Goal: Transaction & Acquisition: Book appointment/travel/reservation

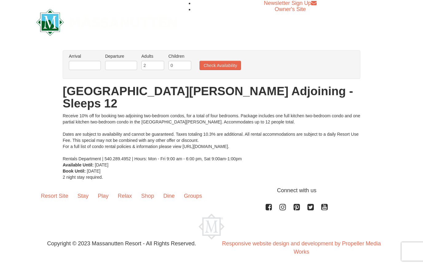
click at [228, 65] on button "Check Availability" at bounding box center [219, 65] width 41 height 9
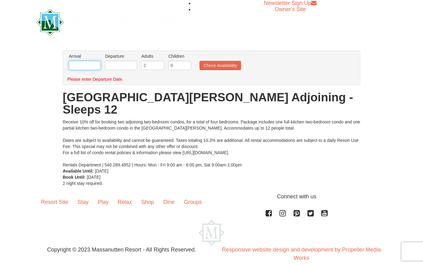
click at [88, 67] on input "text" at bounding box center [85, 65] width 32 height 9
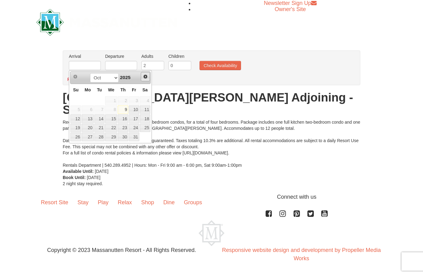
click at [145, 78] on span "Next" at bounding box center [145, 76] width 5 height 5
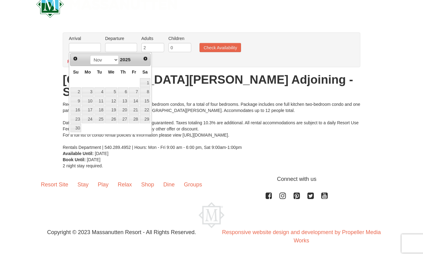
click at [115, 132] on link "26" at bounding box center [111, 136] width 12 height 9
type input "[DATE]"
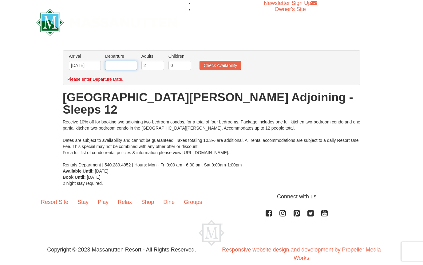
click at [135, 65] on input "text" at bounding box center [121, 65] width 32 height 9
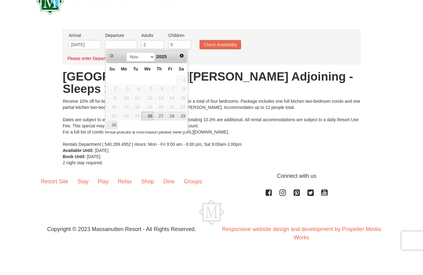
click at [173, 132] on link "28" at bounding box center [170, 136] width 10 height 9
type input "[DATE]"
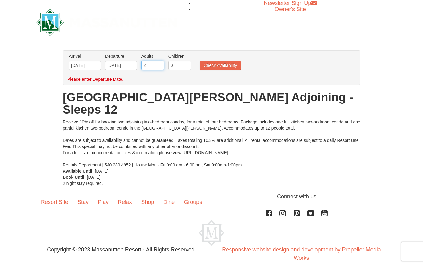
click at [160, 67] on input "2" at bounding box center [152, 65] width 23 height 9
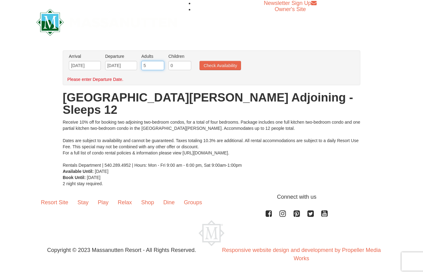
type input "5"
click at [186, 68] on input "0" at bounding box center [179, 65] width 23 height 9
type input "1"
click at [229, 67] on button "Check Availability" at bounding box center [219, 65] width 41 height 9
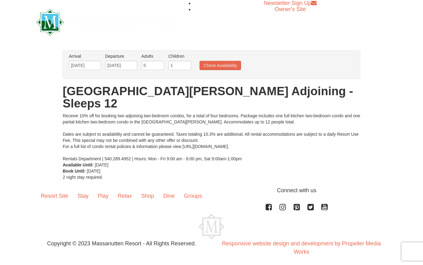
click at [224, 65] on button "Check Availability" at bounding box center [219, 65] width 41 height 9
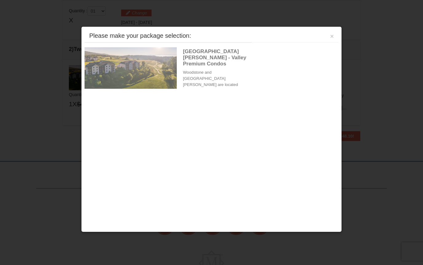
scroll to position [188, 0]
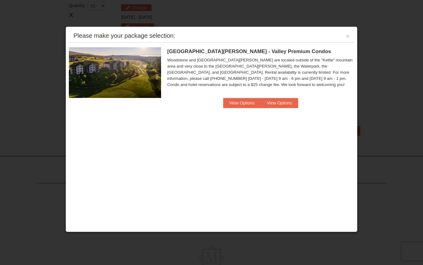
click at [244, 104] on button "View Options" at bounding box center [241, 103] width 37 height 10
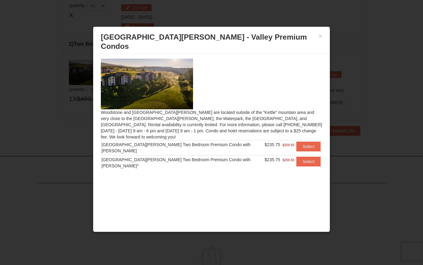
click at [319, 37] on button "×" at bounding box center [320, 36] width 4 height 6
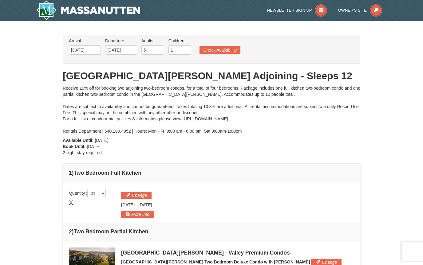
scroll to position [0, 0]
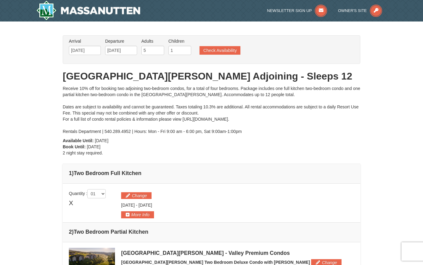
click at [226, 49] on button "Check Availability" at bounding box center [219, 50] width 41 height 9
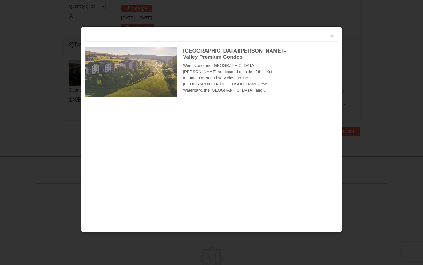
scroll to position [188, 0]
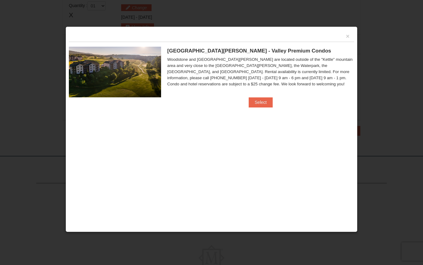
click at [264, 98] on button "Select" at bounding box center [260, 102] width 24 height 10
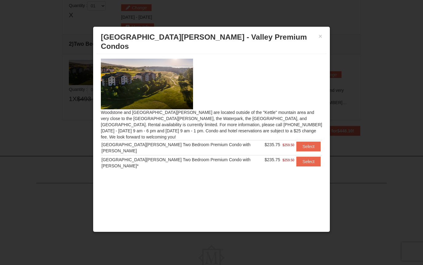
click at [307, 142] on button "Select" at bounding box center [308, 147] width 24 height 10
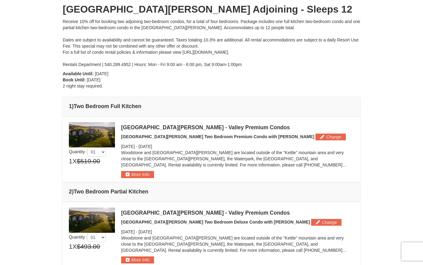
scroll to position [66, 0]
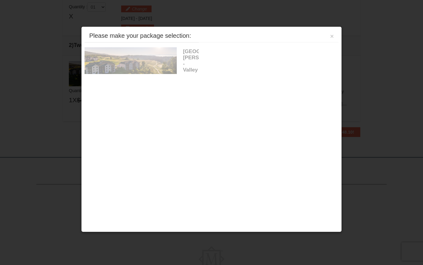
scroll to position [188, 0]
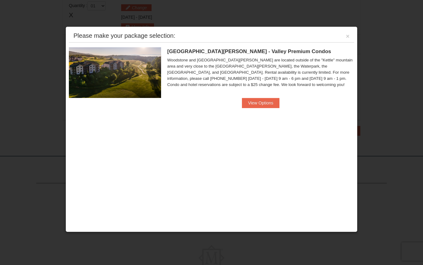
click at [266, 102] on button "View Options" at bounding box center [260, 103] width 37 height 10
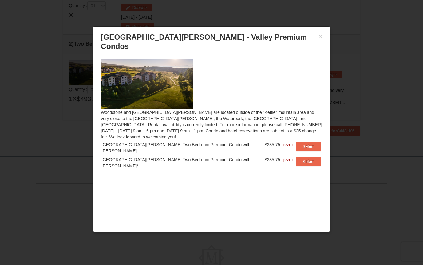
click at [303, 157] on button "Select" at bounding box center [308, 162] width 24 height 10
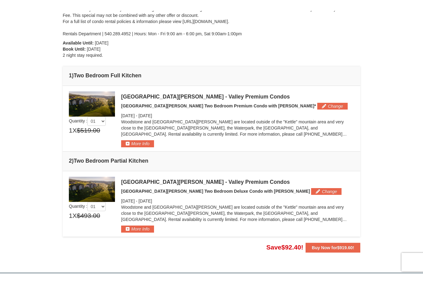
scroll to position [107, 0]
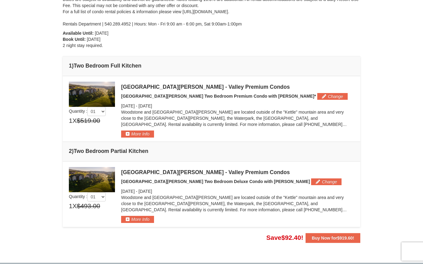
click at [137, 135] on button "More Info" at bounding box center [137, 134] width 33 height 7
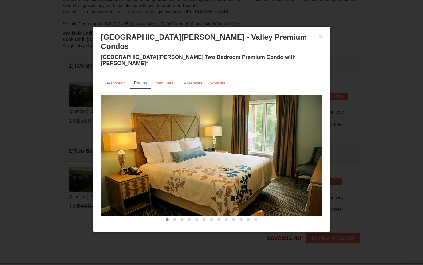
click at [195, 81] on small "Amenities" at bounding box center [193, 83] width 18 height 5
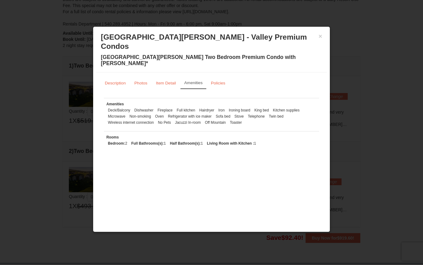
click at [319, 35] on button "×" at bounding box center [320, 36] width 4 height 6
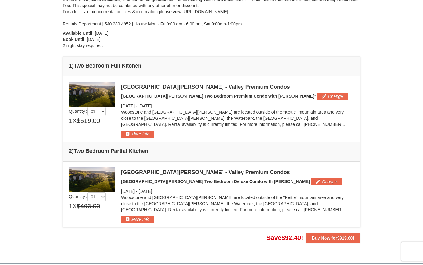
click at [142, 218] on button "More Info" at bounding box center [137, 219] width 33 height 7
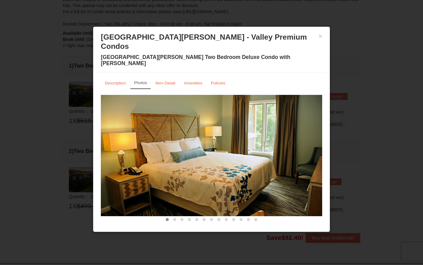
click at [197, 81] on small "Amenities" at bounding box center [193, 83] width 18 height 5
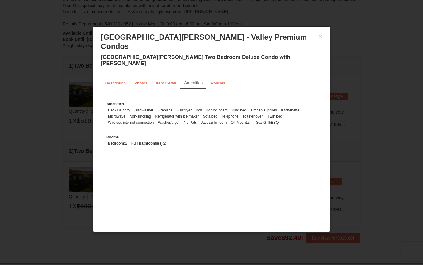
click at [320, 38] on button "×" at bounding box center [320, 36] width 4 height 6
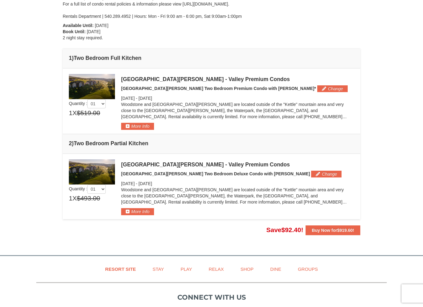
scroll to position [116, 0]
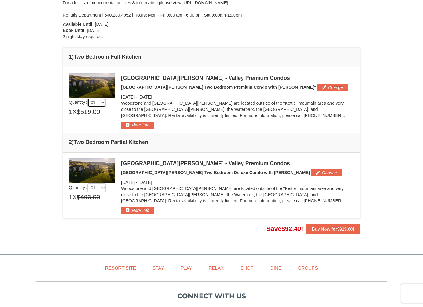
click at [106, 102] on select "01 02 03 04 05" at bounding box center [96, 102] width 18 height 9
select select "2"
click at [106, 191] on select "01 02 03 04 05" at bounding box center [96, 187] width 18 height 9
select select "5"
click at [105, 104] on select "01 02 03 04 05" at bounding box center [96, 102] width 18 height 9
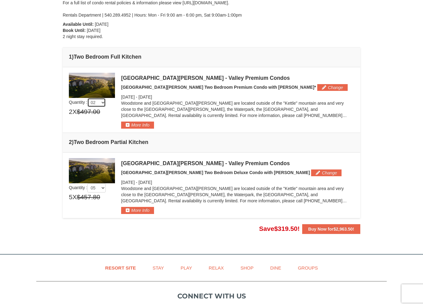
click at [105, 106] on select "01 02 03 04 05" at bounding box center [96, 102] width 18 height 9
select select "1"
click at [104, 189] on select "01 02 03 04 05" at bounding box center [96, 187] width 18 height 9
select select "1"
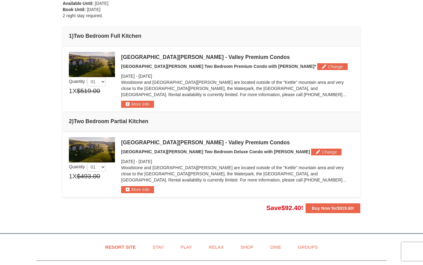
scroll to position [130, 0]
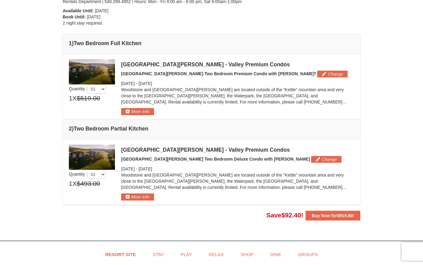
click at [146, 197] on button "More Info" at bounding box center [137, 196] width 33 height 7
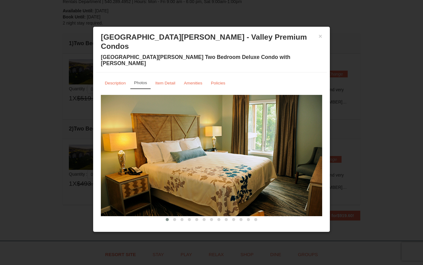
click at [197, 81] on small "Amenities" at bounding box center [193, 83] width 18 height 5
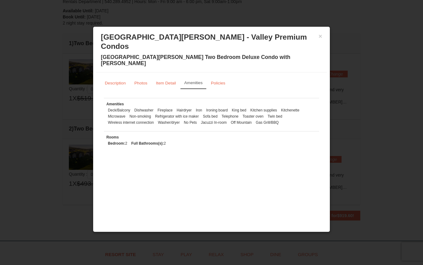
click at [324, 34] on div "× Woodstone Meadows - Valley Premium Condos Woodstone Meadows Two Bedroom Delux…" at bounding box center [211, 51] width 230 height 43
click at [321, 38] on button "×" at bounding box center [320, 36] width 4 height 6
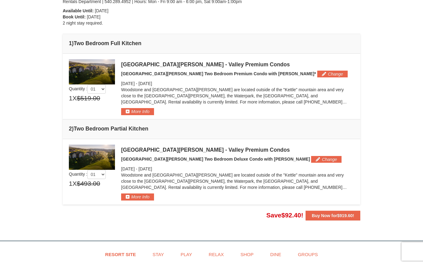
click at [141, 112] on button "More Info" at bounding box center [137, 111] width 33 height 7
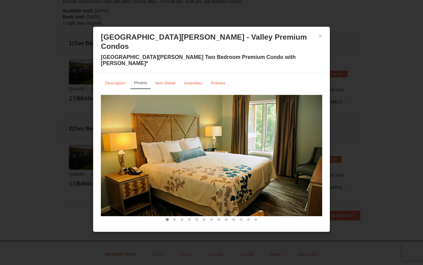
click at [194, 81] on small "Amenities" at bounding box center [193, 83] width 18 height 5
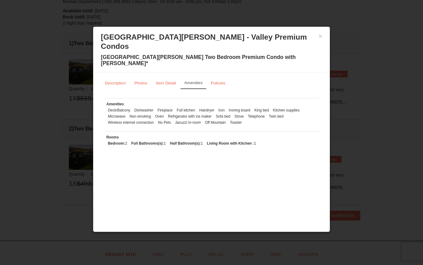
click at [322, 35] on button "×" at bounding box center [320, 36] width 4 height 6
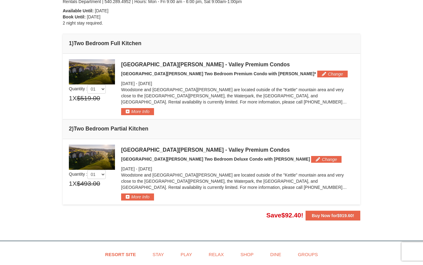
click at [317, 72] on button "Change" at bounding box center [332, 74] width 30 height 7
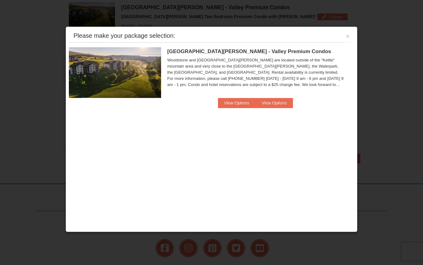
scroll to position [189, 0]
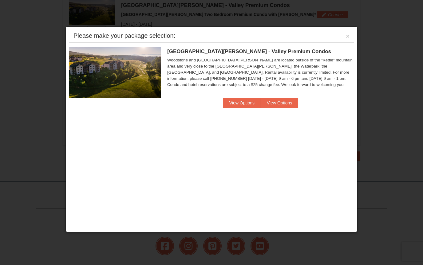
click at [396, 81] on div at bounding box center [211, 132] width 423 height 265
click at [348, 37] on button "×" at bounding box center [347, 36] width 4 height 6
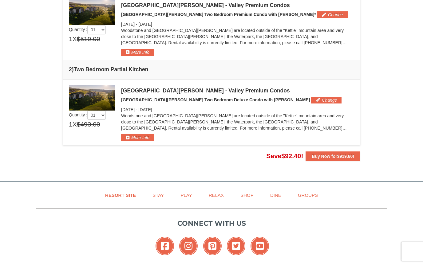
click at [311, 100] on button "Change" at bounding box center [326, 100] width 30 height 7
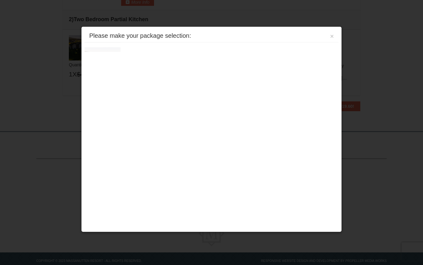
scroll to position [252, 0]
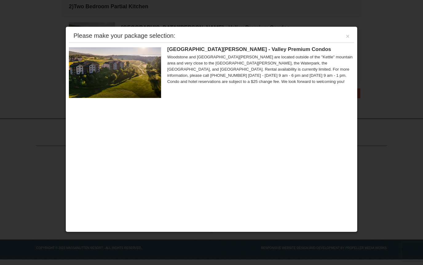
click at [349, 36] on button "×" at bounding box center [347, 36] width 4 height 6
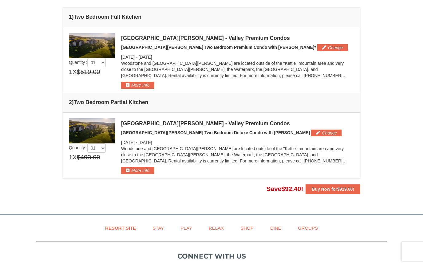
scroll to position [155, 0]
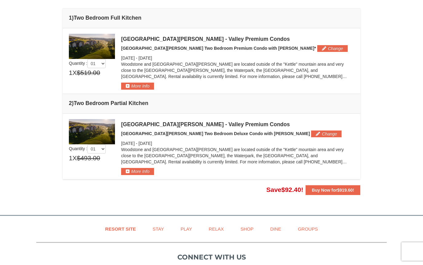
click at [328, 190] on strong "Buy Now for $919.60 !" at bounding box center [332, 190] width 42 height 5
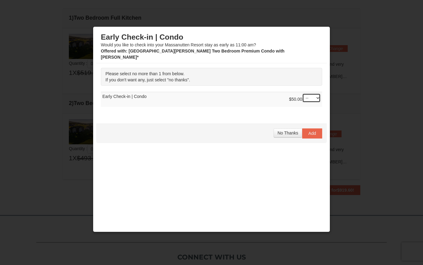
click at [317, 93] on select "-- 01" at bounding box center [311, 97] width 18 height 9
click at [315, 131] on span "Add" at bounding box center [312, 133] width 8 height 5
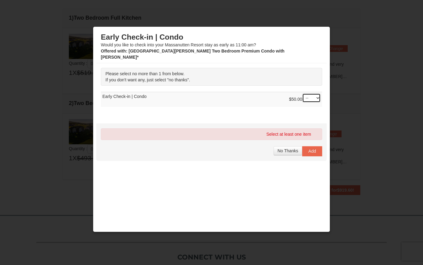
click at [318, 93] on select "-- 01" at bounding box center [311, 97] width 18 height 9
click at [319, 94] on select "-- 01" at bounding box center [311, 97] width 18 height 9
select select "1"
click at [314, 149] on span "Add" at bounding box center [312, 151] width 8 height 5
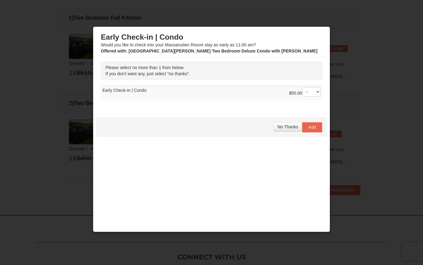
click at [314, 128] on span "Add" at bounding box center [312, 127] width 8 height 5
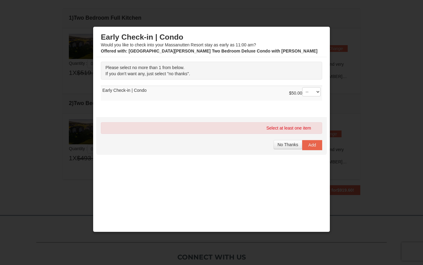
click at [116, 90] on td "$50.00 -- 01 Early Check-in | Condo" at bounding box center [211, 93] width 221 height 15
click at [119, 91] on td "$50.00 -- 01 Early Check-in | Condo" at bounding box center [211, 93] width 221 height 15
click at [310, 128] on div "Select at least one item" at bounding box center [211, 128] width 221 height 12
click at [315, 147] on span "Add" at bounding box center [312, 144] width 8 height 5
click at [318, 93] on select "-- 01" at bounding box center [311, 91] width 18 height 9
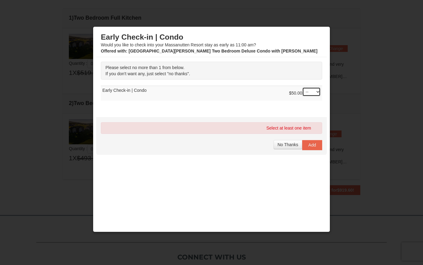
select select "1"
click at [316, 145] on button "Add" at bounding box center [312, 145] width 20 height 10
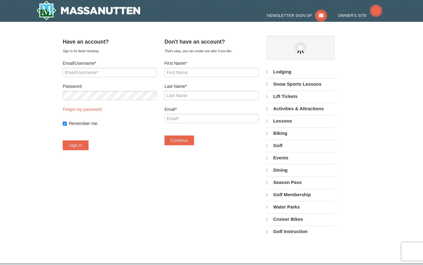
select select "10"
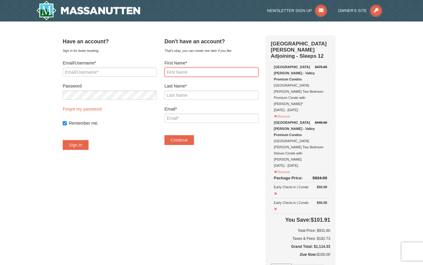
click at [230, 68] on input "First Name*" at bounding box center [211, 72] width 94 height 9
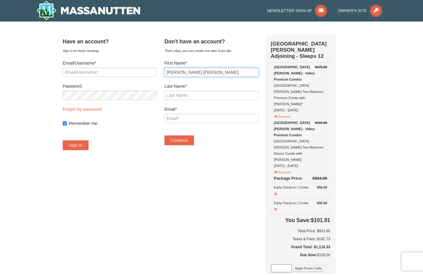
type input "Maria Tania"
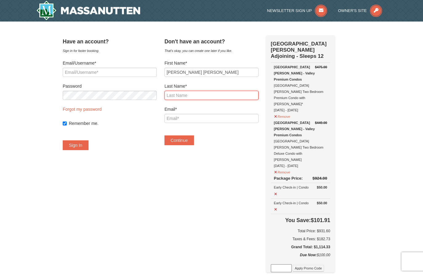
click at [191, 96] on input "Last Name*" at bounding box center [211, 95] width 94 height 9
type input "Dancel"
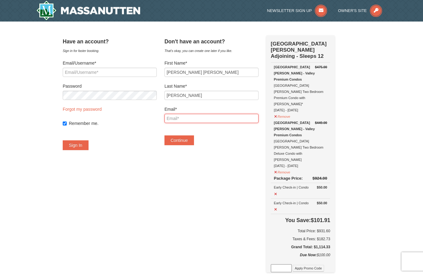
click at [213, 117] on input "Email*" at bounding box center [211, 118] width 94 height 9
type input "T"
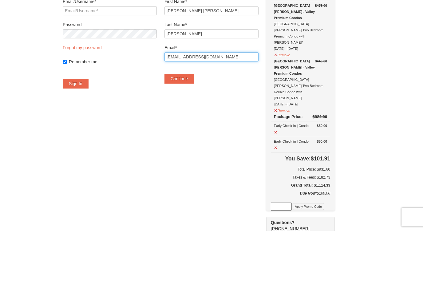
type input "tania_dancel62@yahoo.com"
click at [189, 135] on button "Continue" at bounding box center [178, 140] width 29 height 10
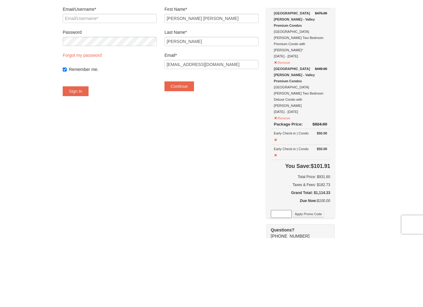
scroll to position [61, 0]
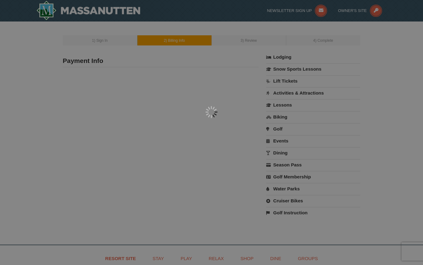
type input "[PERSON_NAME]"
type input "[EMAIL_ADDRESS][DOMAIN_NAME]"
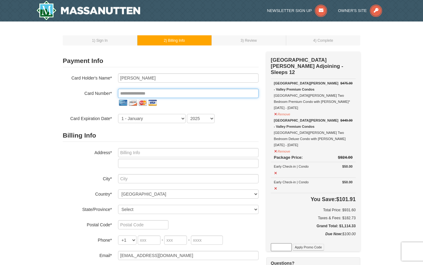
click at [174, 93] on input "tel" at bounding box center [188, 93] width 140 height 9
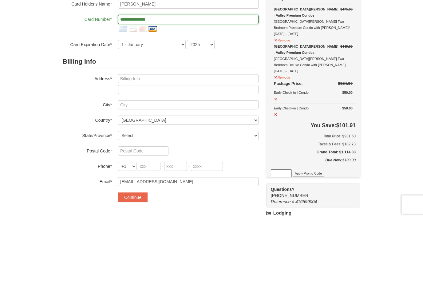
type input "**********"
click at [181, 114] on select "1 - [DATE] - [DATE] - [DATE] - [DATE] - [DATE] - [DATE] - [DATE] - [DATE] - [DA…" at bounding box center [152, 118] width 68 height 9
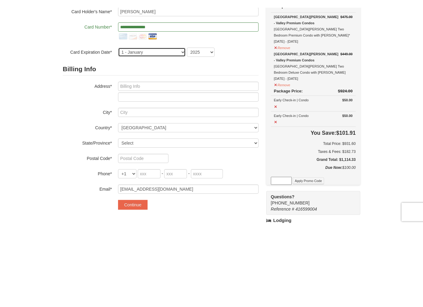
scroll to position [74, 0]
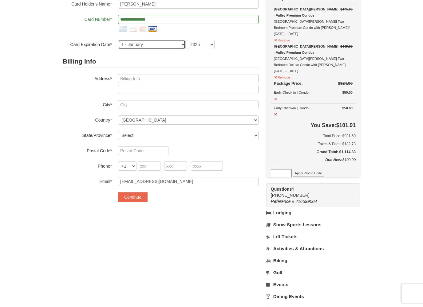
select select "3"
click at [211, 45] on select "2025 2026 2027 2028 2029 2030 2031 2032 2033 2034" at bounding box center [201, 44] width 28 height 9
select select "2028"
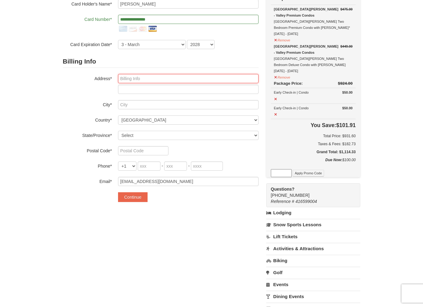
click at [186, 79] on input "text" at bounding box center [188, 78] width 140 height 9
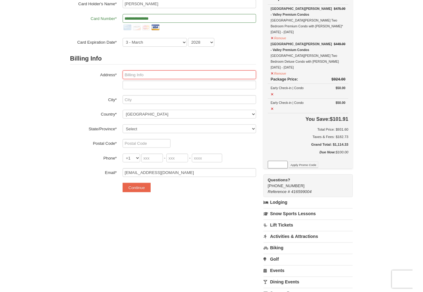
scroll to position [74, 0]
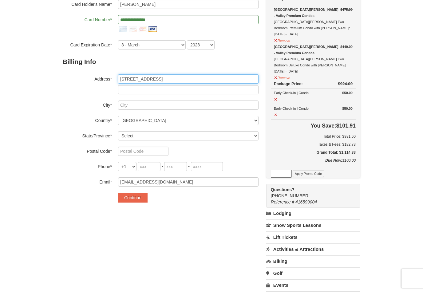
type input "1001 Rockville Pike Apt. 220"
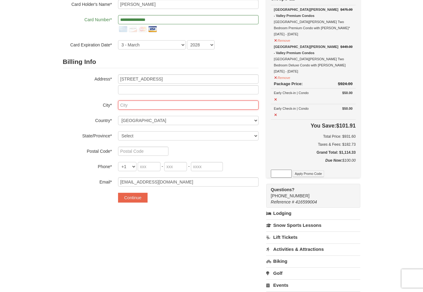
click at [137, 106] on input "text" at bounding box center [188, 104] width 140 height 9
type input "Rockville"
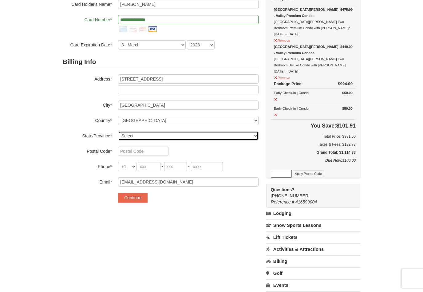
click at [134, 136] on select "Select Alabama Alaska American Samoa Arizona Arkansas California Colorado Conne…" at bounding box center [188, 135] width 140 height 9
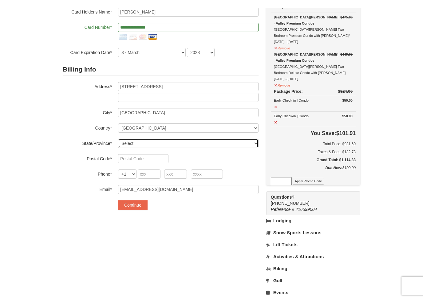
scroll to position [74, 0]
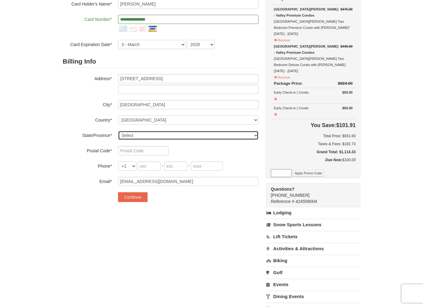
select select "MD"
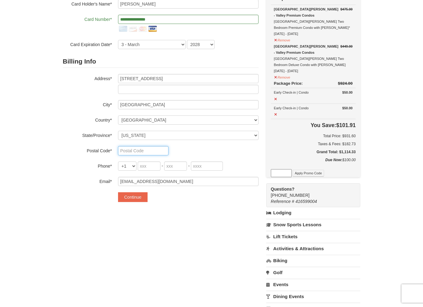
click at [138, 151] on input "text" at bounding box center [143, 150] width 50 height 9
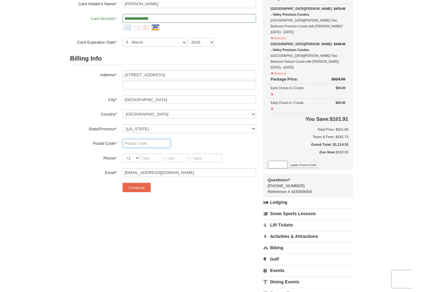
scroll to position [74, 0]
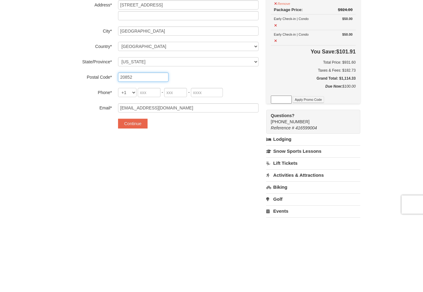
type input "20852"
click at [155, 162] on input "tel" at bounding box center [149, 166] width 23 height 9
type input "240"
click at [184, 162] on input "tel" at bounding box center [175, 166] width 23 height 9
type input "476"
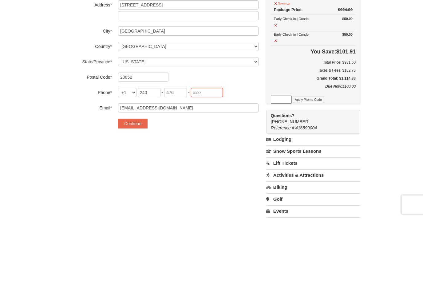
click at [212, 162] on input "tel" at bounding box center [207, 166] width 32 height 9
type input "7432"
click at [139, 193] on button "Continue" at bounding box center [132, 198] width 29 height 10
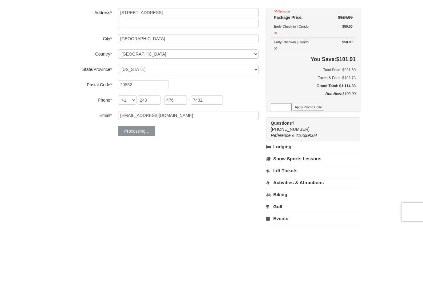
scroll to position [148, 0]
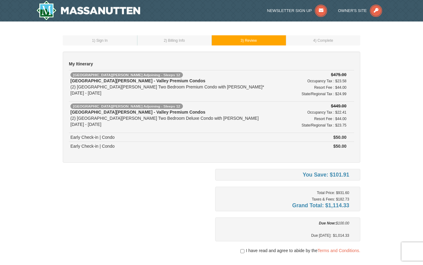
click at [242, 250] on input "checkbox" at bounding box center [242, 251] width 4 height 5
checkbox input "true"
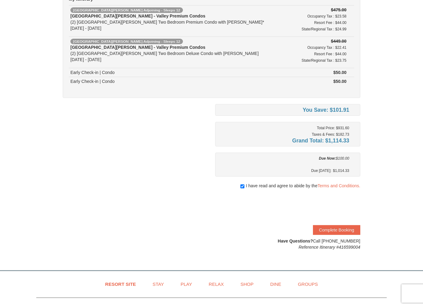
scroll to position [73, 0]
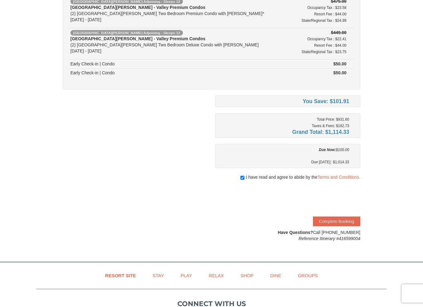
click at [339, 224] on button "Complete Booking" at bounding box center [336, 221] width 47 height 10
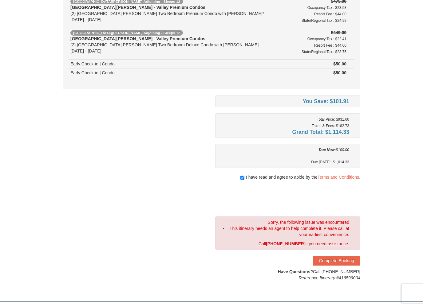
click at [336, 262] on button "Complete Booking" at bounding box center [336, 261] width 47 height 10
